Goal: Task Accomplishment & Management: Use online tool/utility

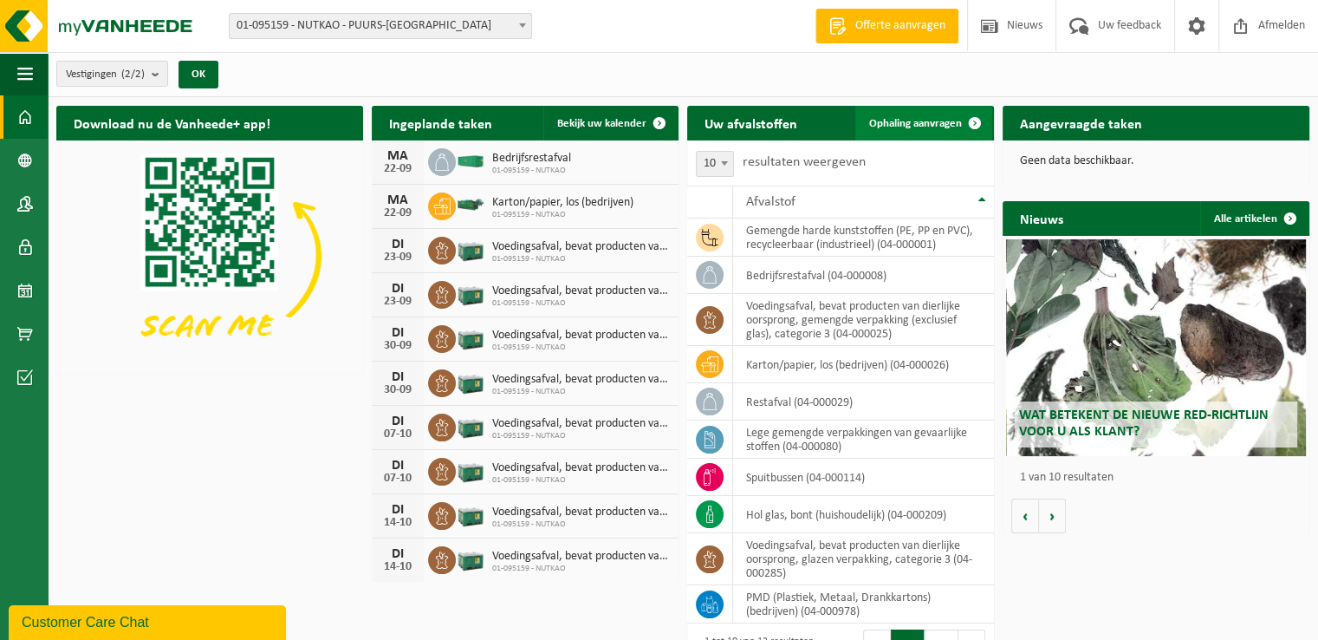
click at [908, 112] on link "Ophaling aanvragen" at bounding box center [923, 123] width 137 height 35
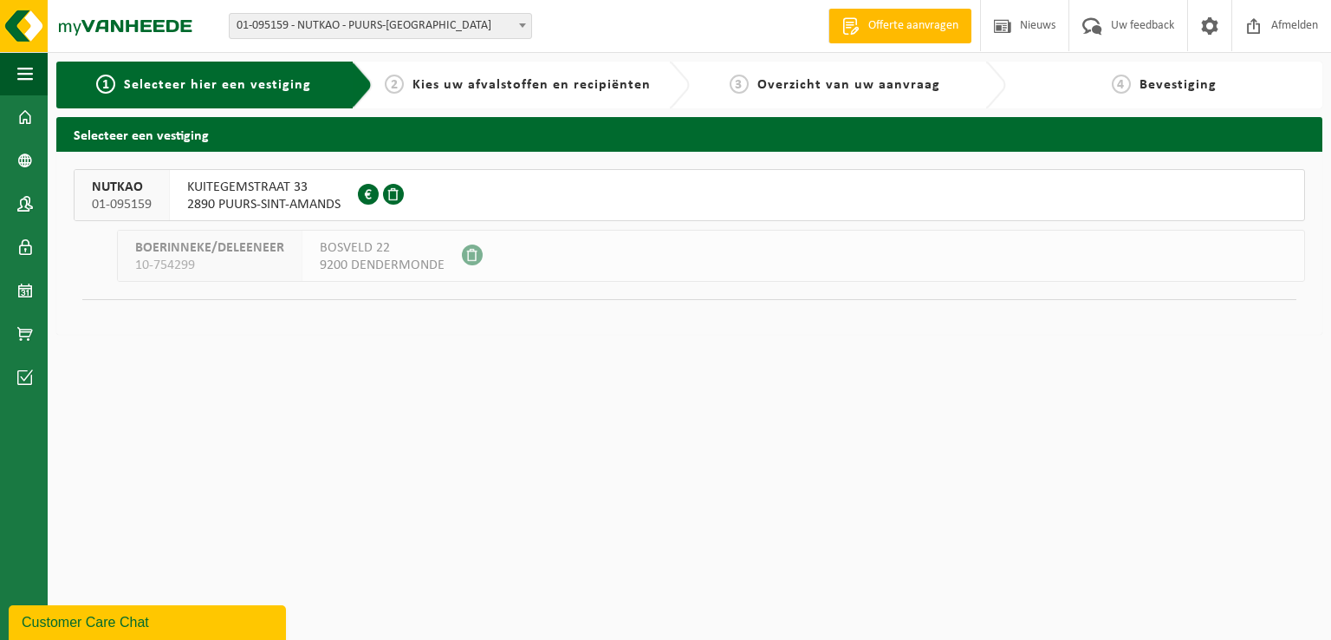
click at [388, 182] on div at bounding box center [383, 195] width 50 height 50
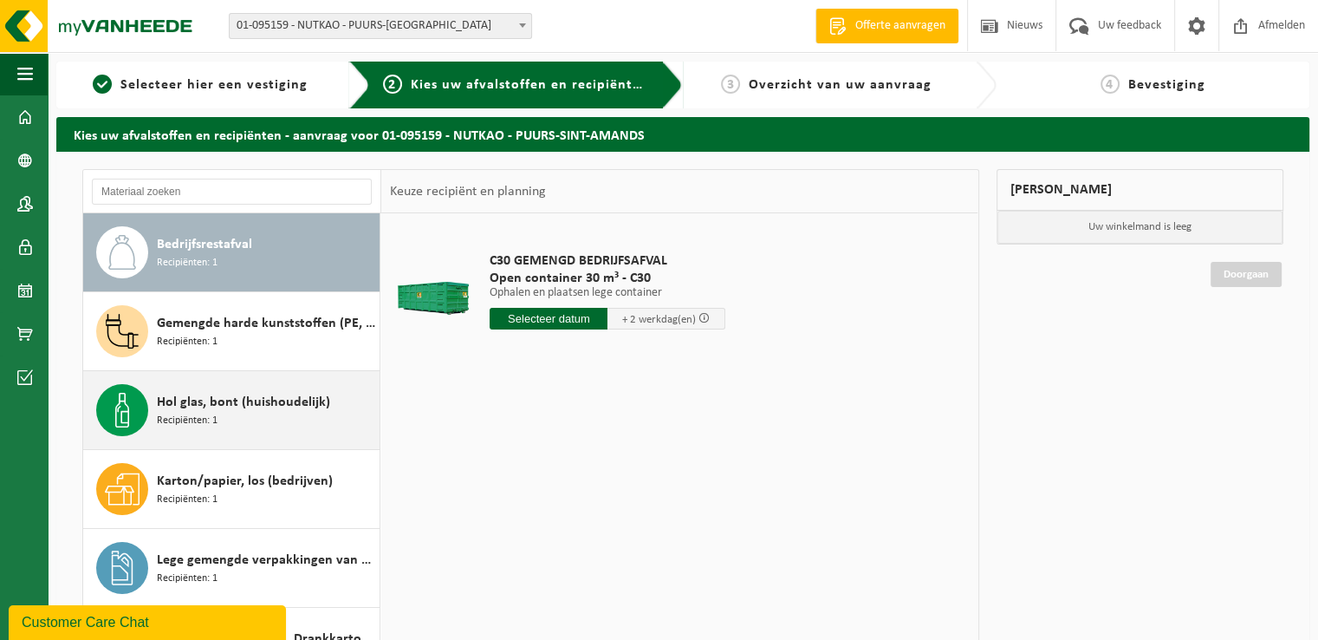
click at [258, 413] on div "Hol glas, bont (huishoudelijk) Recipiënten: 1" at bounding box center [266, 410] width 218 height 52
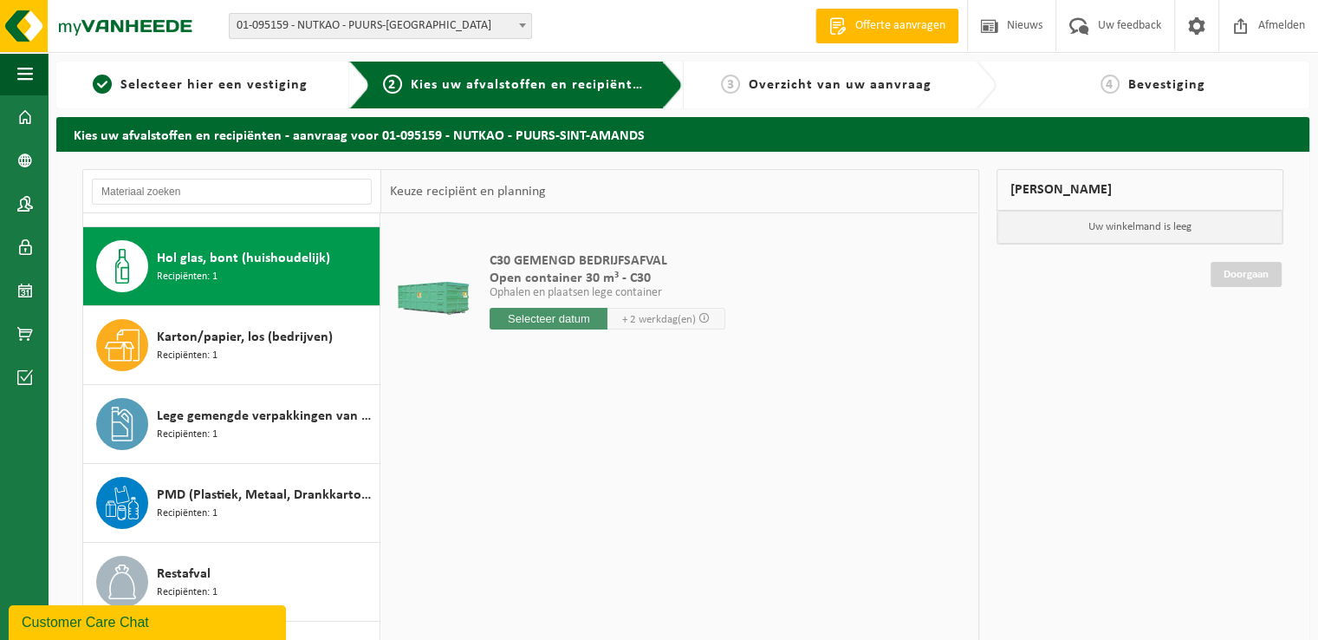
scroll to position [157, 0]
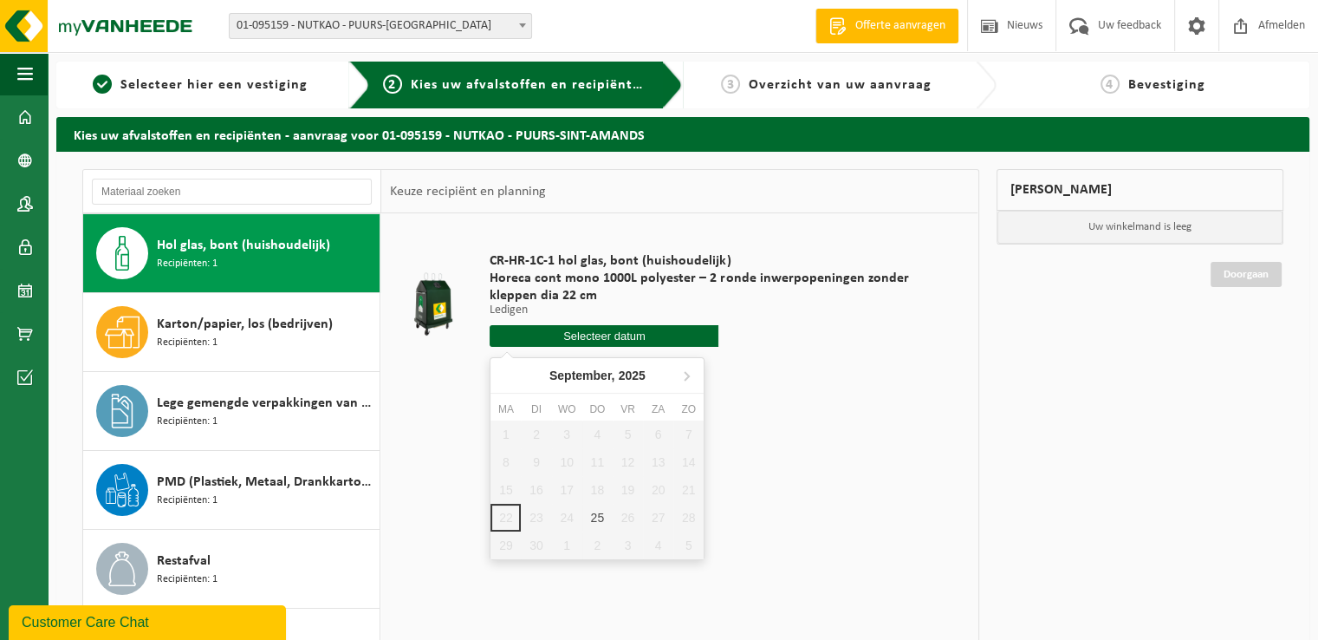
click at [552, 345] on input "text" at bounding box center [604, 336] width 229 height 22
click at [602, 510] on div "25" at bounding box center [597, 518] width 30 height 28
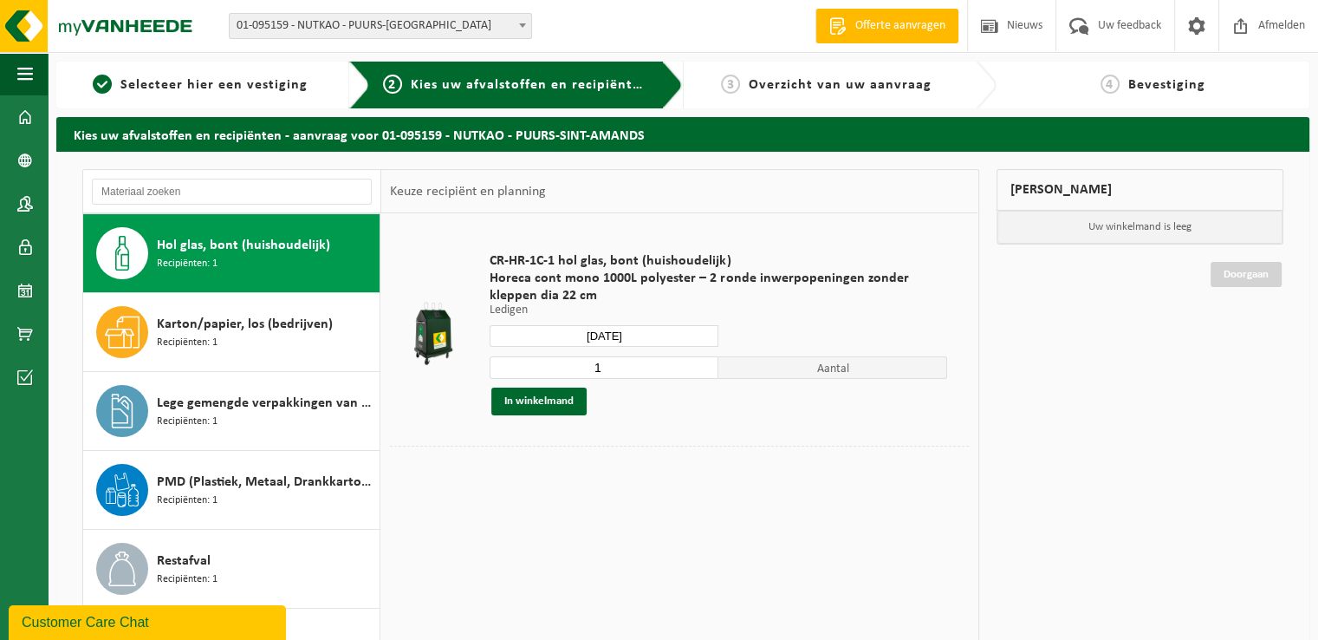
type input "Van 2025-09-25"
click at [562, 401] on button "In winkelmand" at bounding box center [538, 401] width 95 height 28
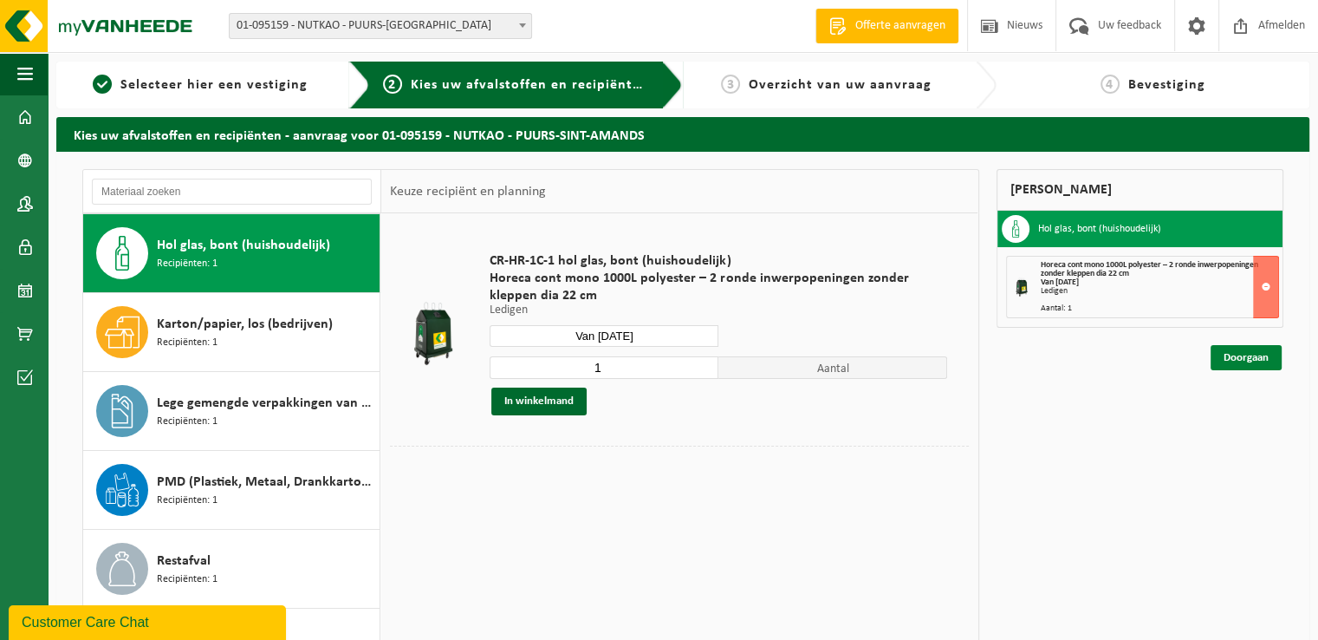
click at [1244, 354] on link "Doorgaan" at bounding box center [1246, 357] width 71 height 25
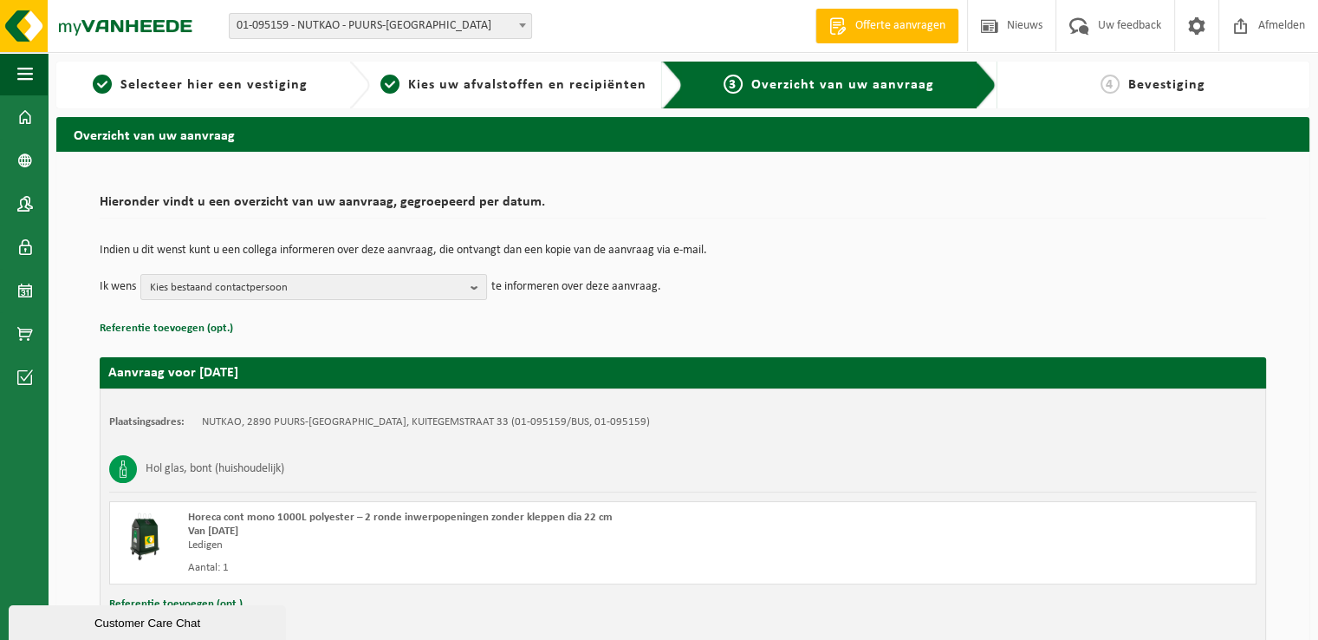
scroll to position [103, 0]
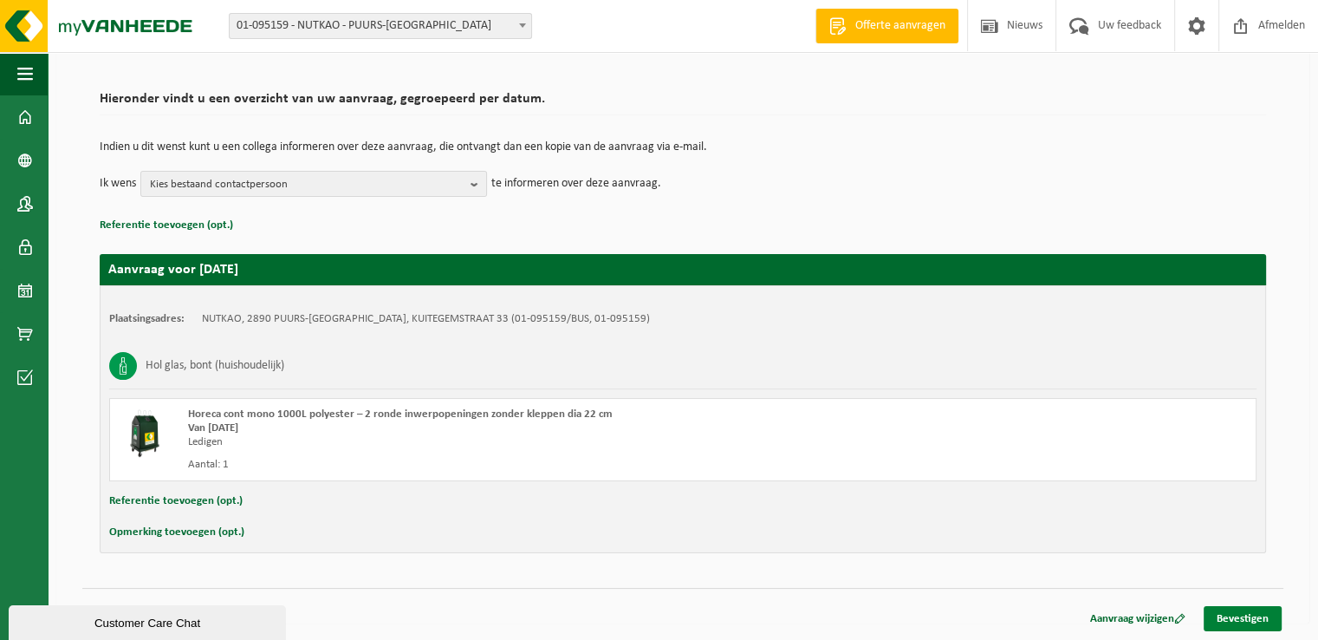
click at [1238, 619] on link "Bevestigen" at bounding box center [1243, 618] width 78 height 25
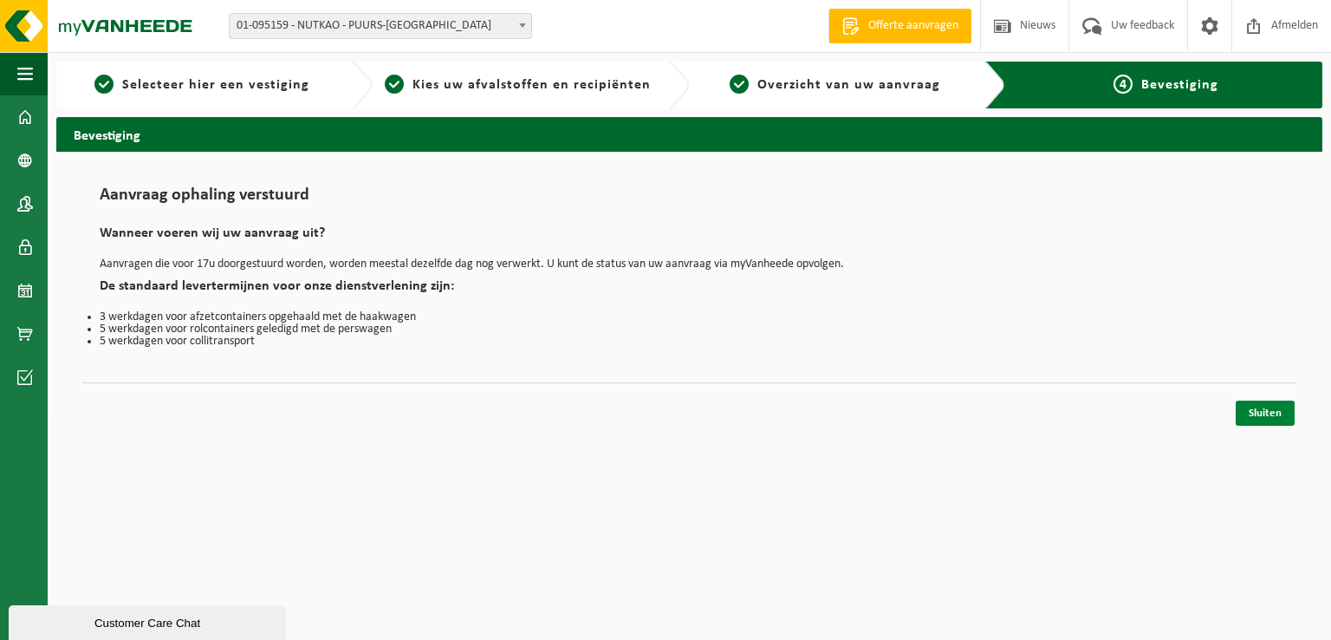
click at [1261, 419] on link "Sluiten" at bounding box center [1265, 412] width 59 height 25
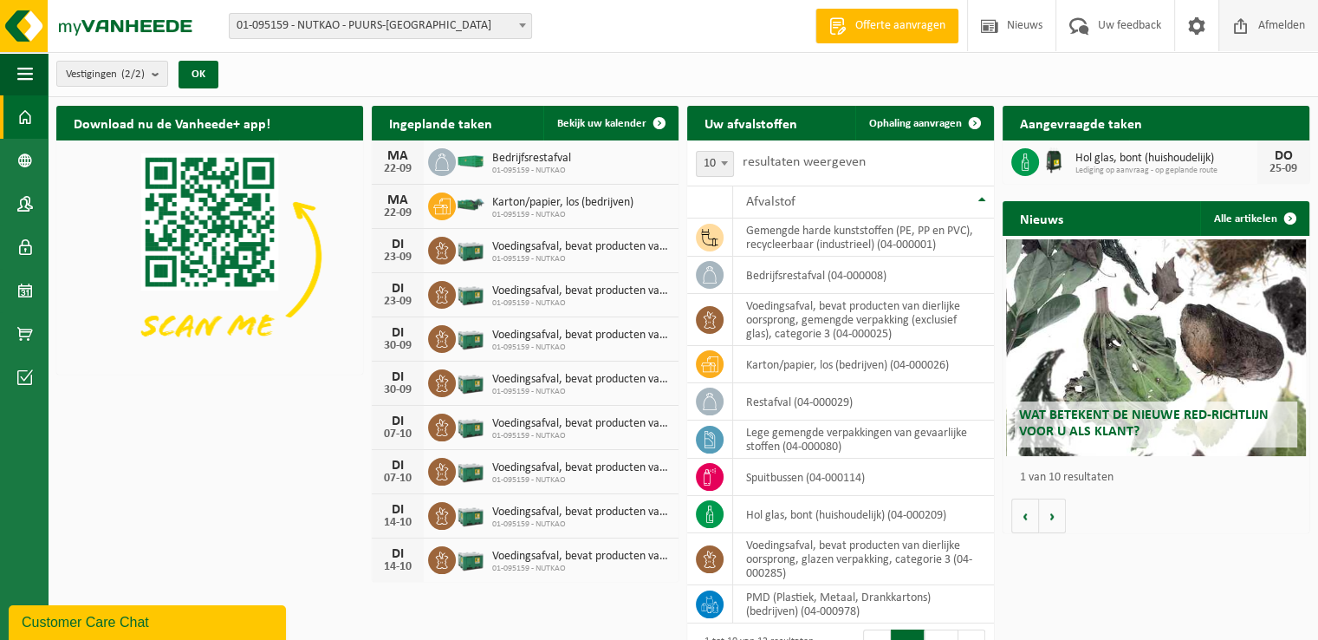
click at [1251, 42] on span at bounding box center [1241, 25] width 26 height 51
